Goal: Find specific fact

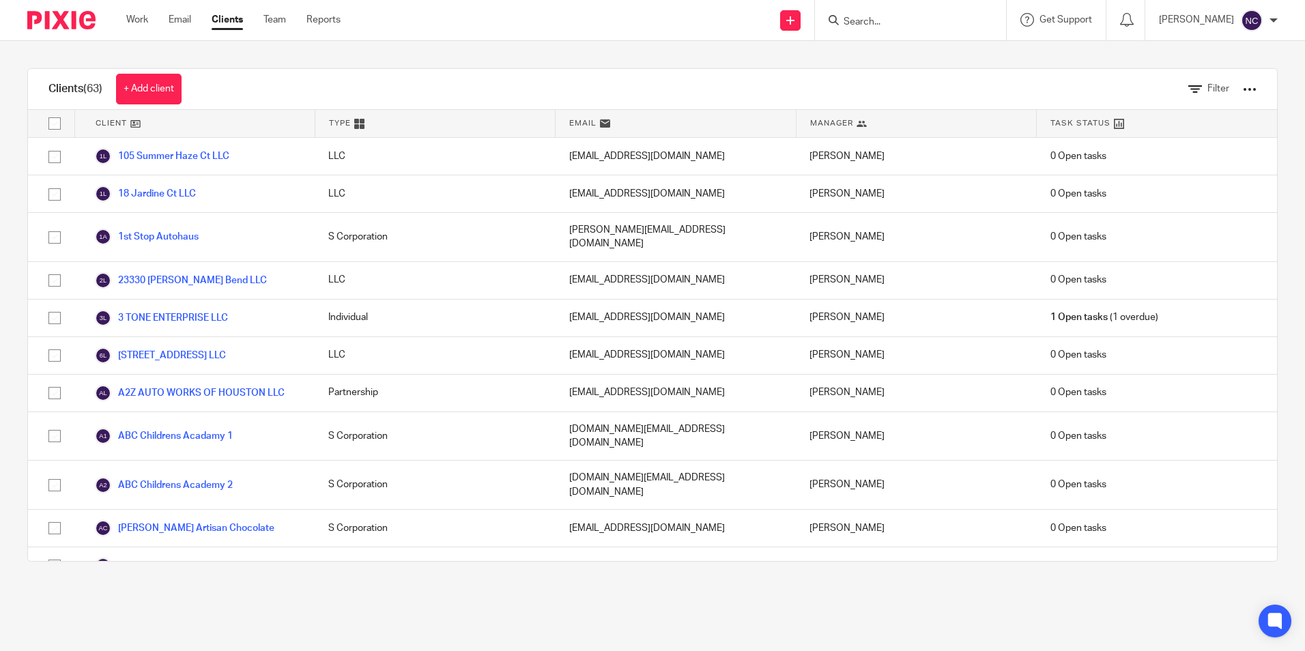
click at [950, 23] on input "Search" at bounding box center [903, 22] width 123 height 12
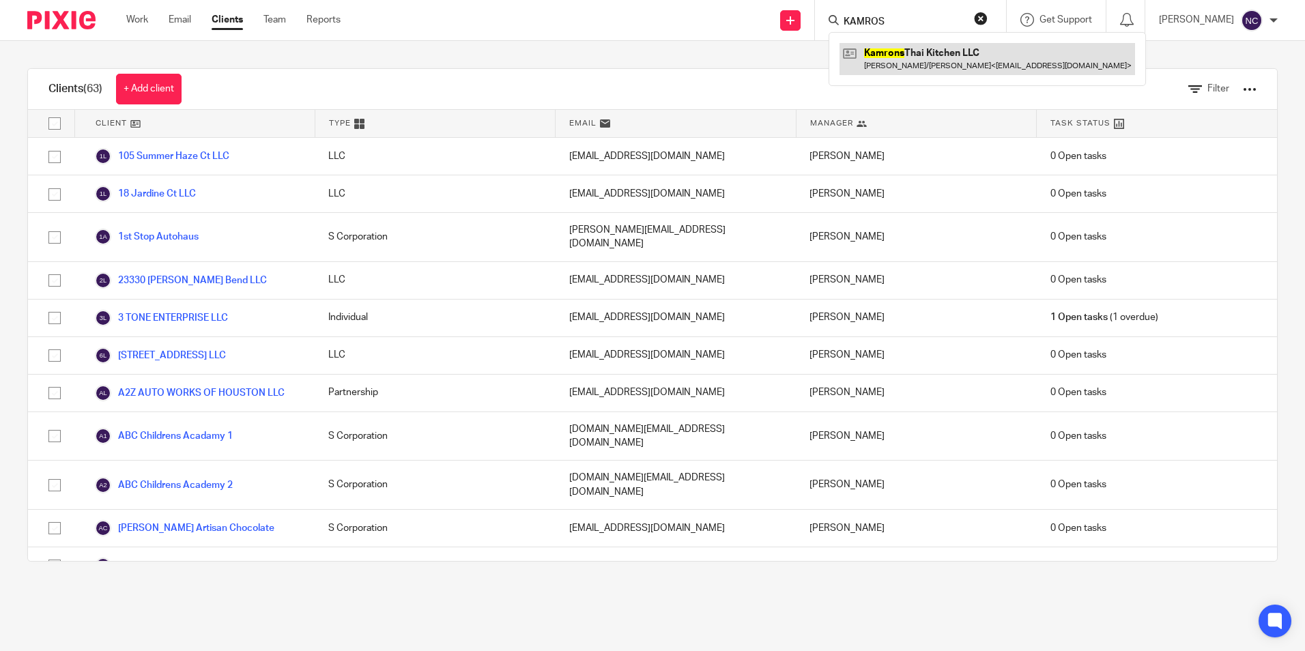
type input "KAMROS"
click at [988, 56] on link at bounding box center [988, 58] width 296 height 31
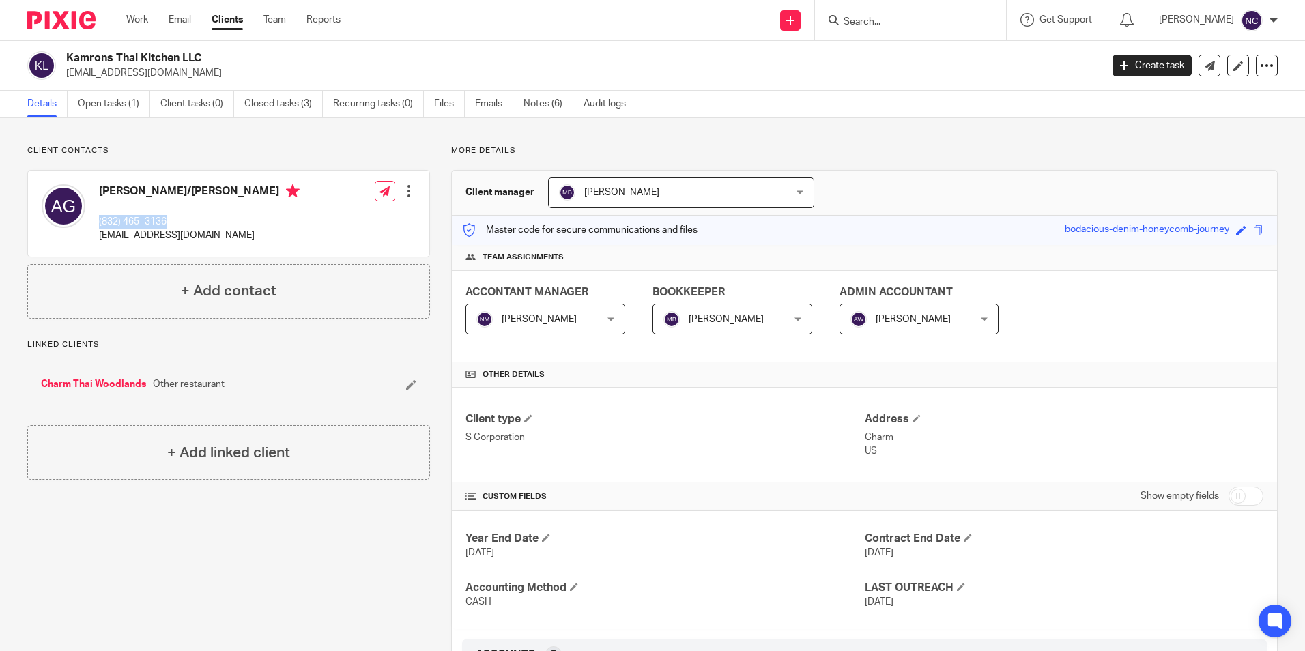
drag, startPoint x: 97, startPoint y: 218, endPoint x: 207, endPoint y: 223, distance: 110.0
click at [207, 223] on div "Adam/Wannabe Gorelick (832) 465- 3136 charmthaitx@gmail.com" at bounding box center [171, 213] width 258 height 72
copy p "(832) 465- 3136"
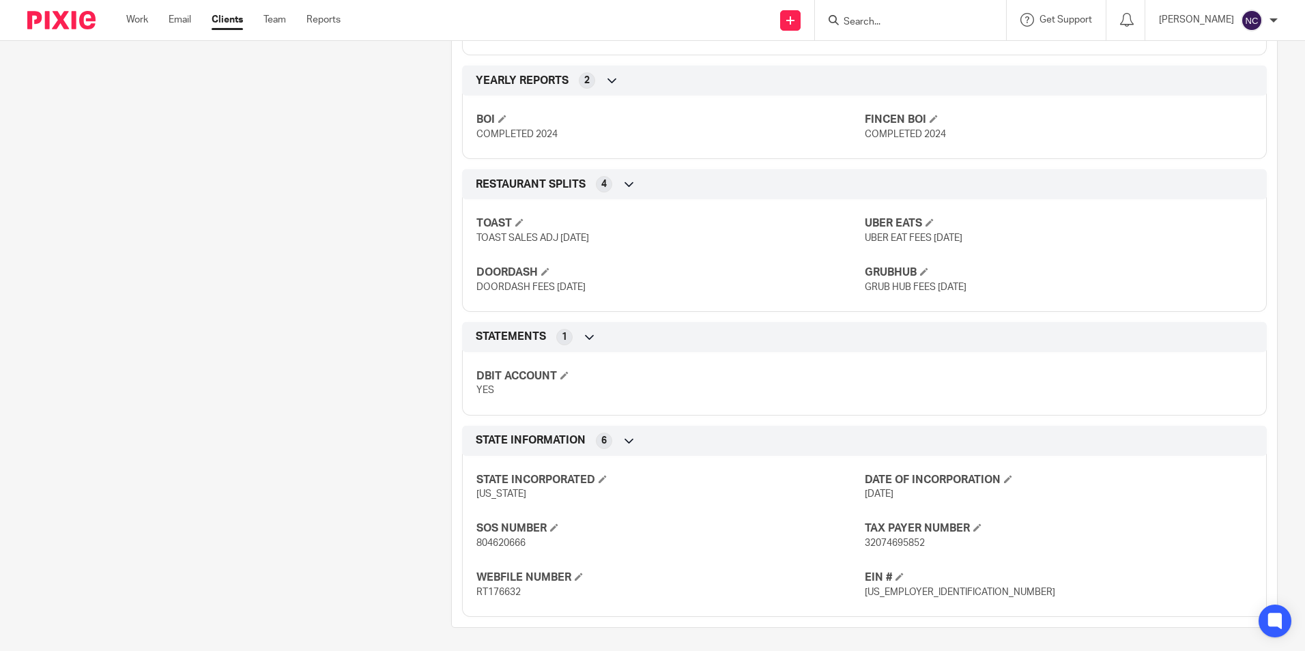
scroll to position [883, 0]
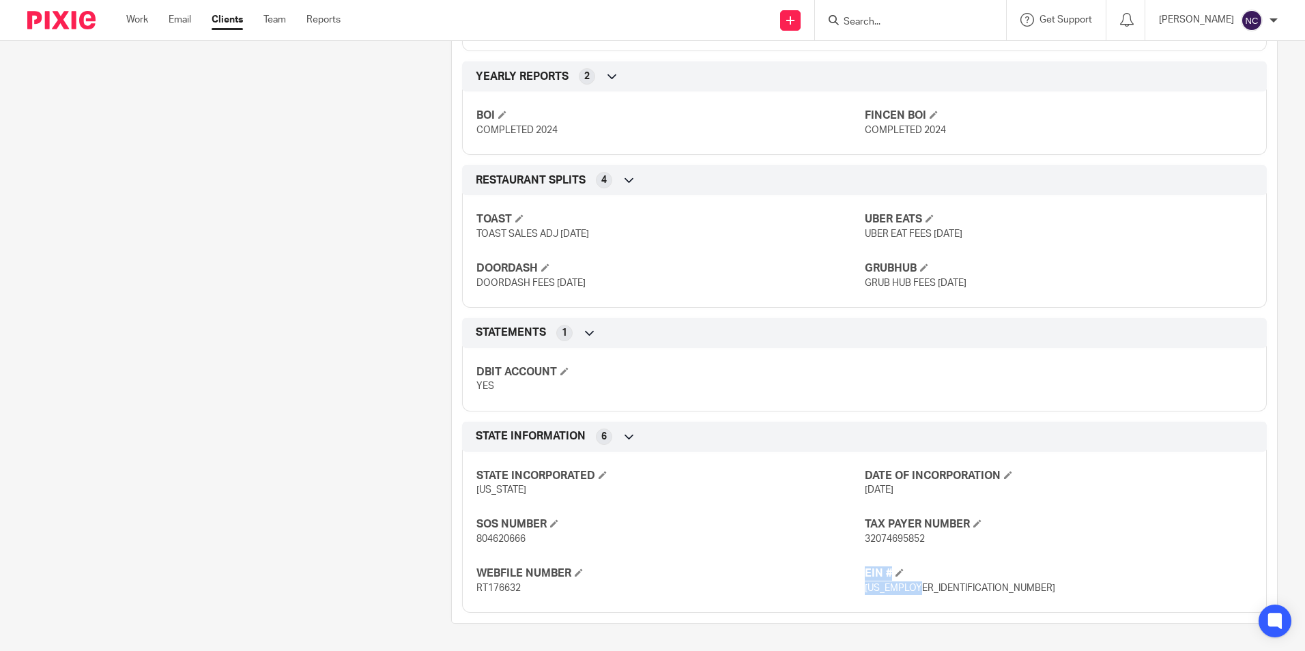
drag, startPoint x: 852, startPoint y: 586, endPoint x: 945, endPoint y: 586, distance: 92.8
click at [945, 586] on div "STATE INCORPORATED Texas DATE OF INCORPORATION 06/23/2022 SOS NUMBER 804620666 …" at bounding box center [864, 527] width 805 height 171
drag, startPoint x: 945, startPoint y: 586, endPoint x: 936, endPoint y: 587, distance: 8.9
click at [945, 586] on p "88-2970442" at bounding box center [1059, 589] width 388 height 14
drag, startPoint x: 859, startPoint y: 589, endPoint x: 921, endPoint y: 595, distance: 63.1
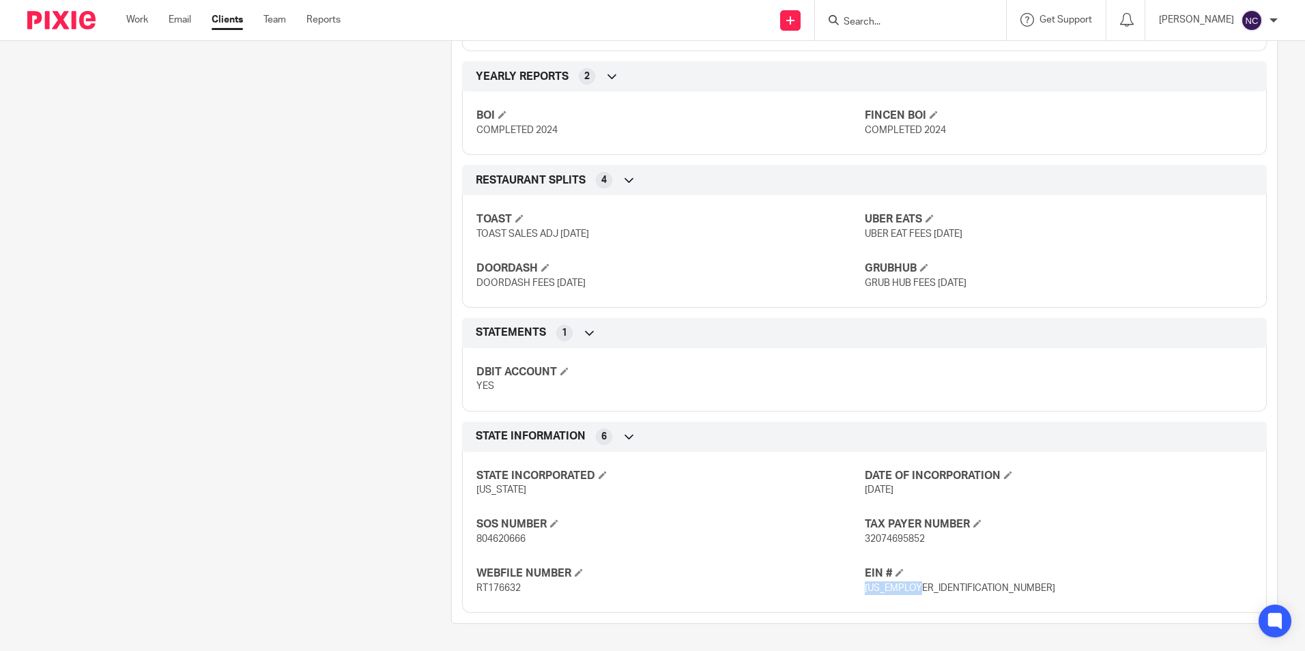
click at [921, 595] on p "88-2970442" at bounding box center [1059, 589] width 388 height 14
copy span "88-2970442"
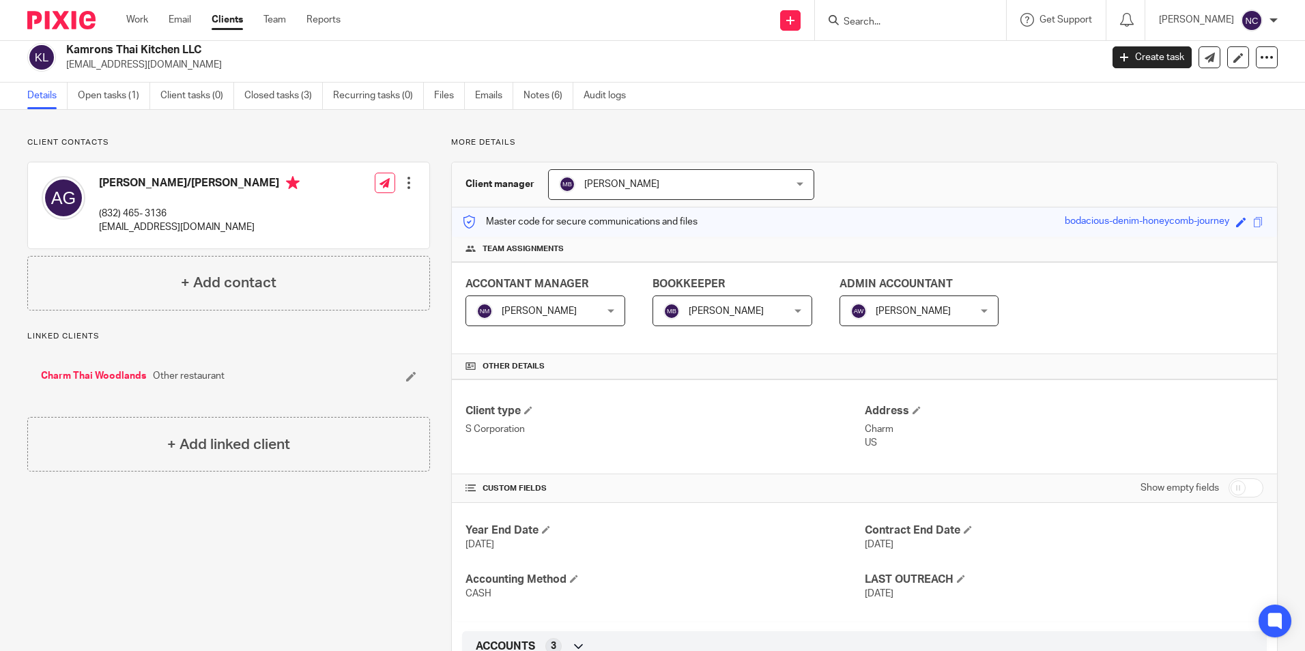
scroll to position [0, 0]
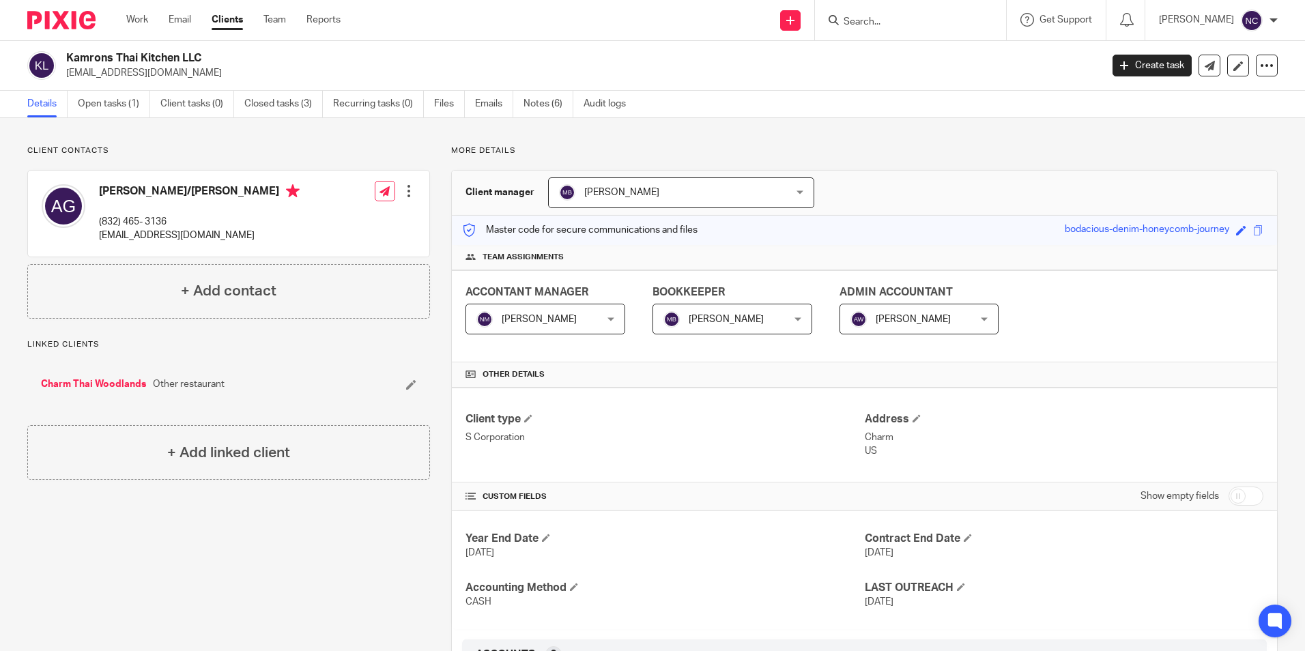
click at [822, 522] on div "Year End Date Dec 31, 2024 Contract End Date Dec 31, 2024 Accounting Method CAS…" at bounding box center [864, 570] width 825 height 119
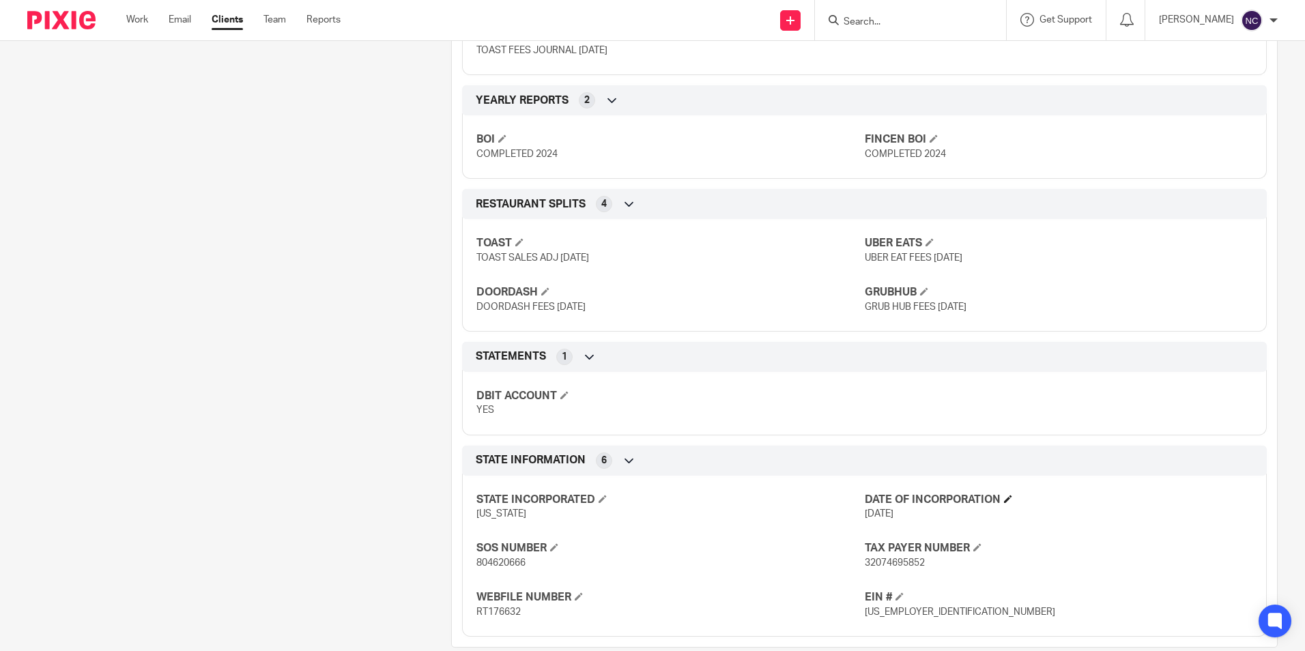
scroll to position [883, 0]
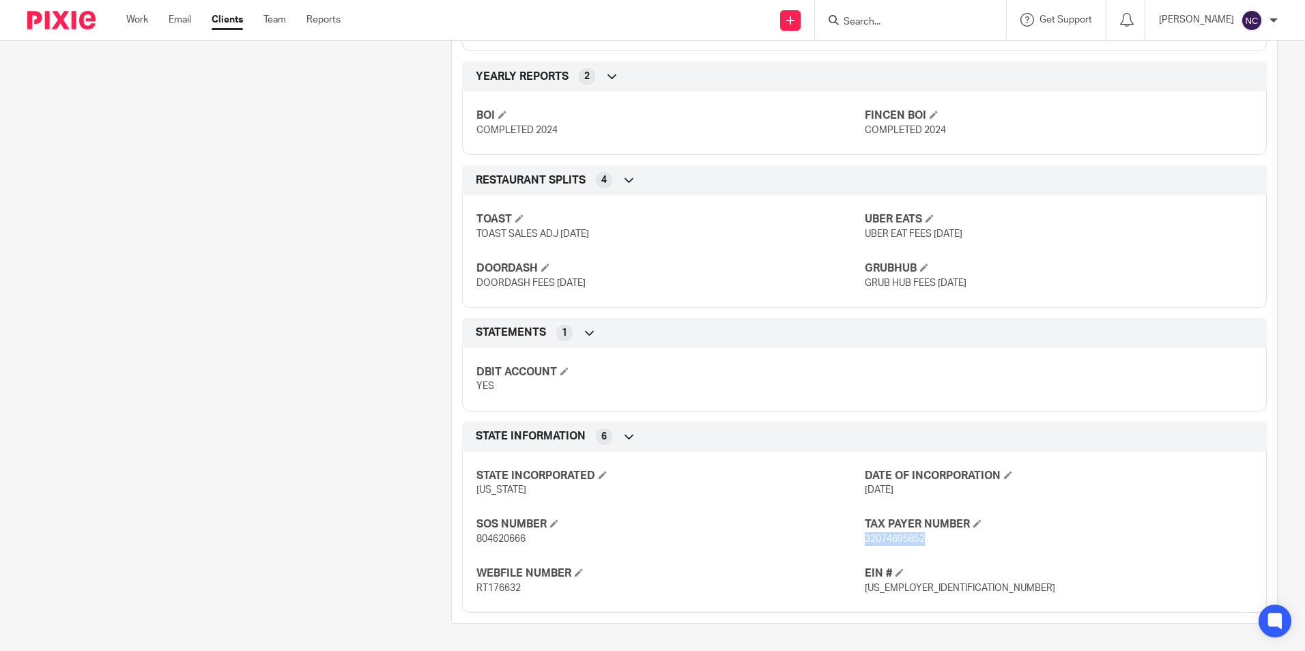
drag, startPoint x: 859, startPoint y: 536, endPoint x: 926, endPoint y: 547, distance: 67.7
click at [926, 547] on div "STATE INCORPORATED Texas DATE OF INCORPORATION 06/23/2022 SOS NUMBER 804620666 …" at bounding box center [864, 527] width 805 height 171
copy span "32074695852"
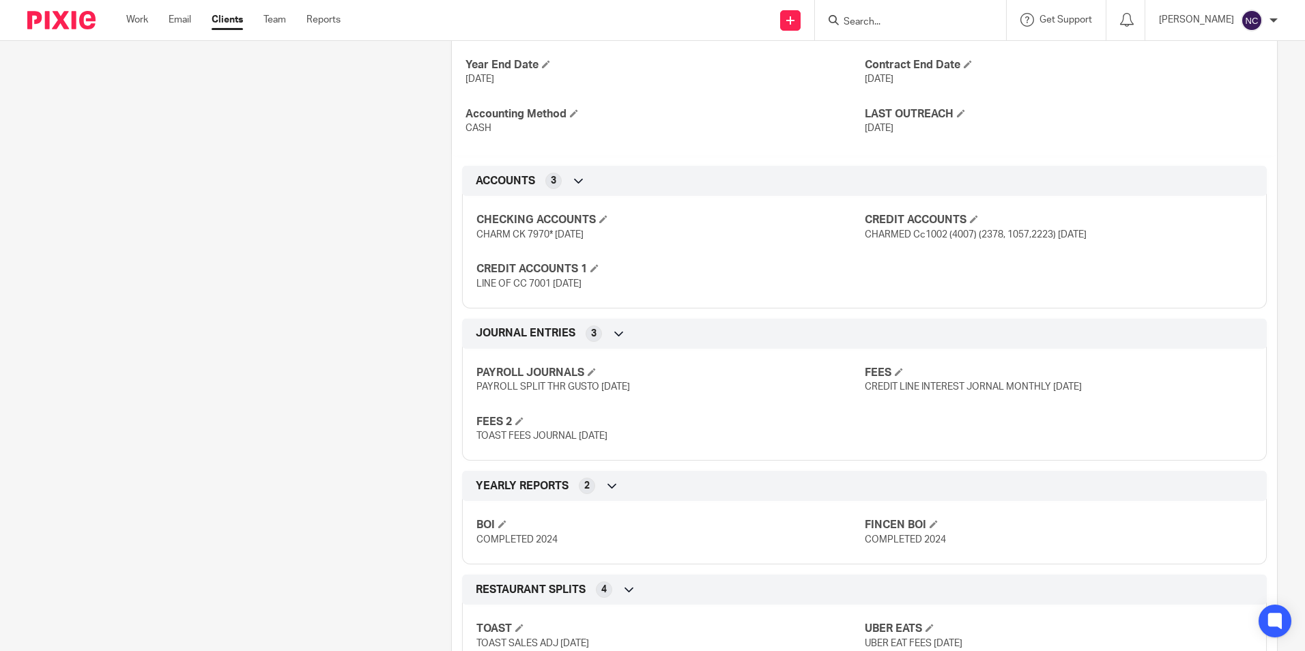
scroll to position [0, 0]
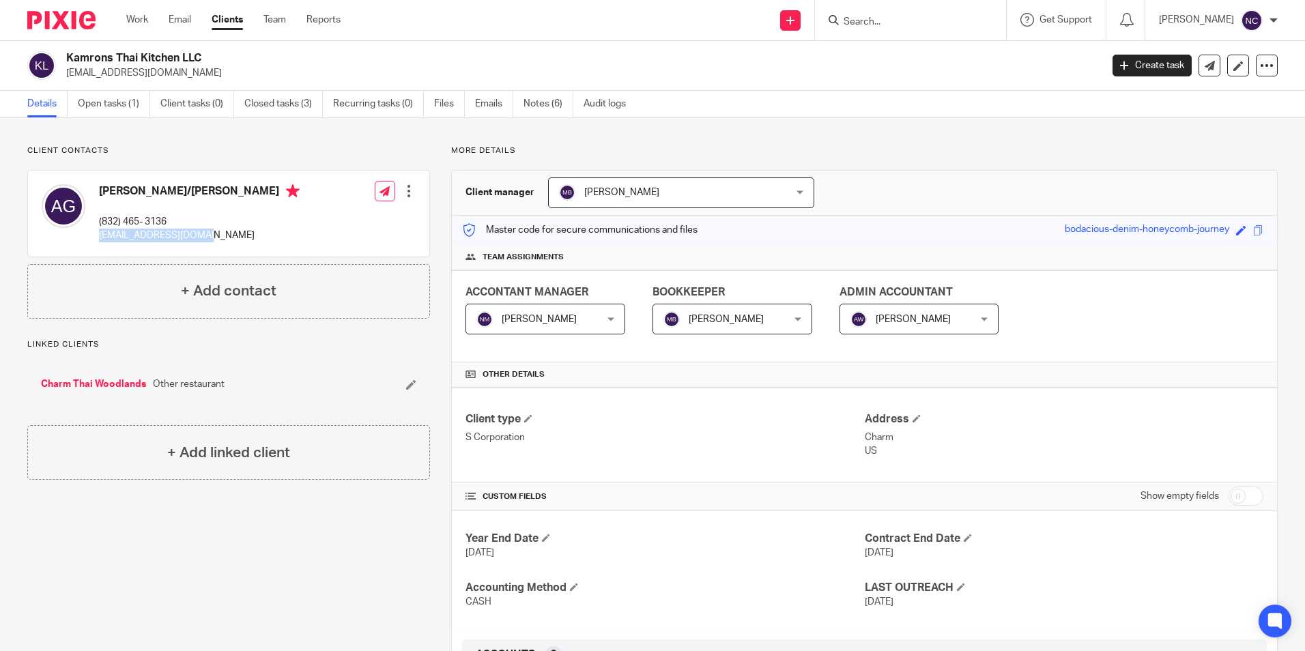
drag, startPoint x: 94, startPoint y: 234, endPoint x: 233, endPoint y: 234, distance: 138.6
click at [233, 234] on div "Adam/Wannabe Gorelick (832) 465- 3136 charmthaitx@gmail.com" at bounding box center [171, 213] width 258 height 72
copy p "[EMAIL_ADDRESS][DOMAIN_NAME]"
